Goal: Navigation & Orientation: Find specific page/section

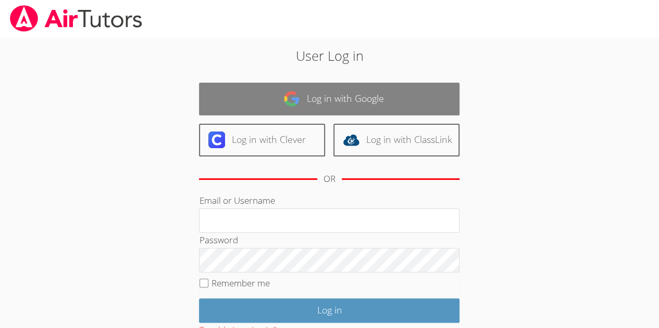
click at [347, 96] on link "Log in with Google" at bounding box center [329, 99] width 260 height 33
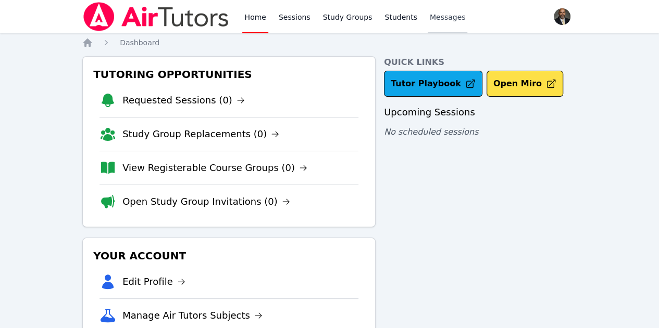
click at [434, 16] on span "Messages" at bounding box center [447, 17] width 36 height 10
